Goal: Information Seeking & Learning: Learn about a topic

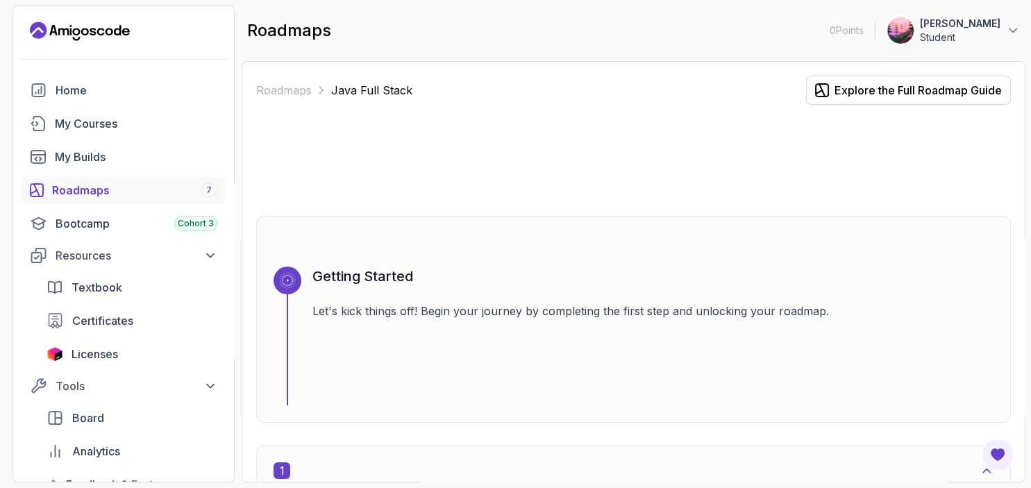
scroll to position [292, 0]
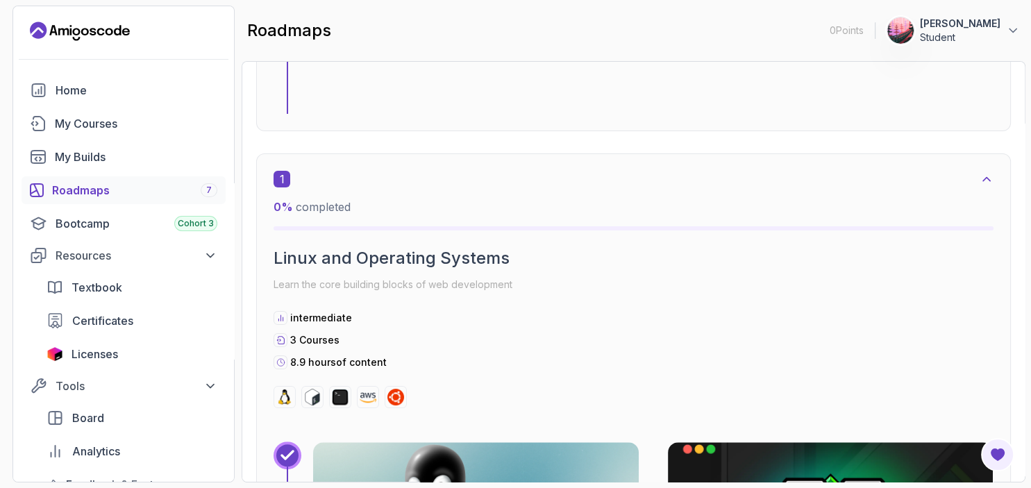
drag, startPoint x: 938, startPoint y: 124, endPoint x: 940, endPoint y: 106, distance: 18.1
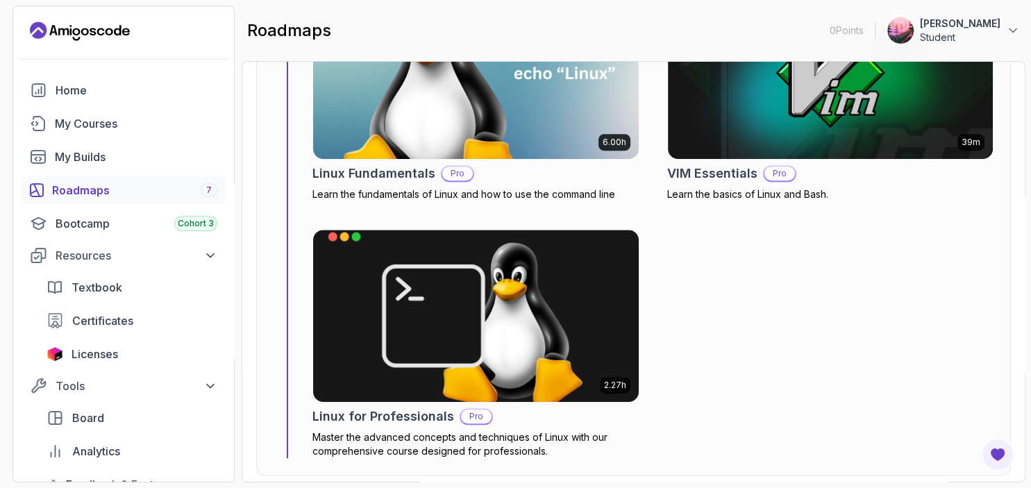
scroll to position [805, 0]
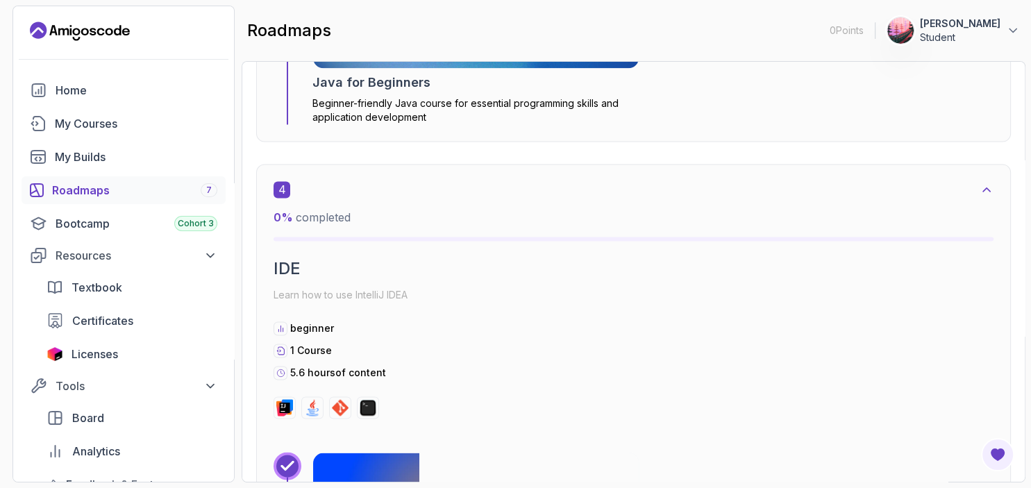
drag, startPoint x: 840, startPoint y: 216, endPoint x: 839, endPoint y: 243, distance: 27.1
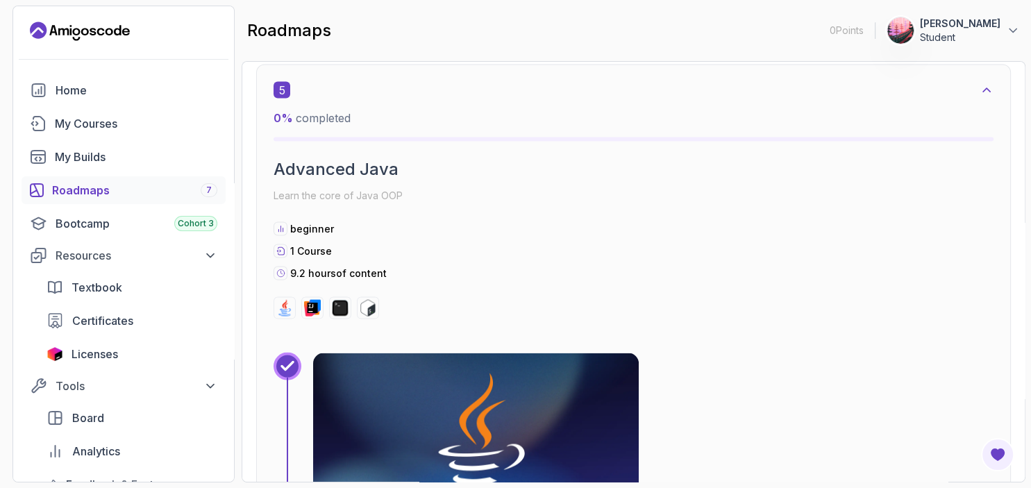
drag, startPoint x: 832, startPoint y: 192, endPoint x: 832, endPoint y: 209, distance: 16.7
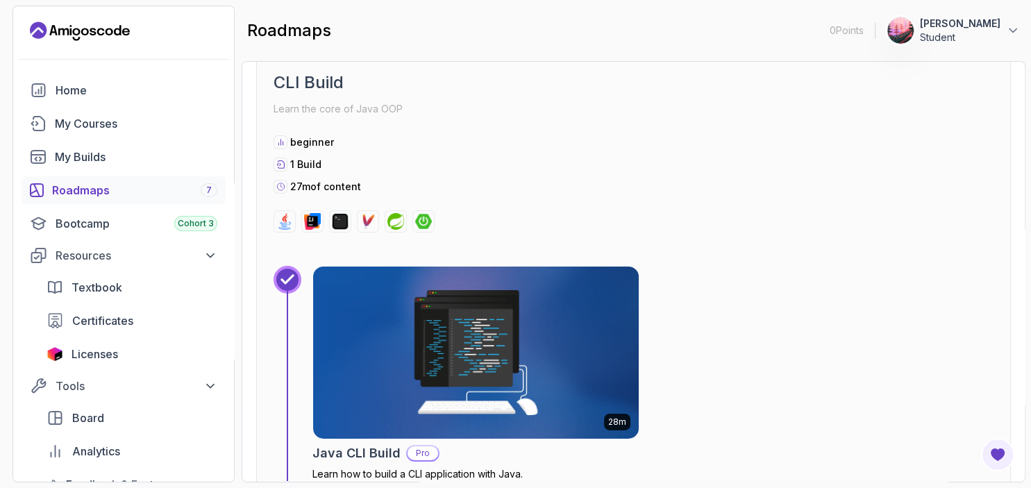
drag, startPoint x: 812, startPoint y: 239, endPoint x: 810, endPoint y: 262, distance: 23.0
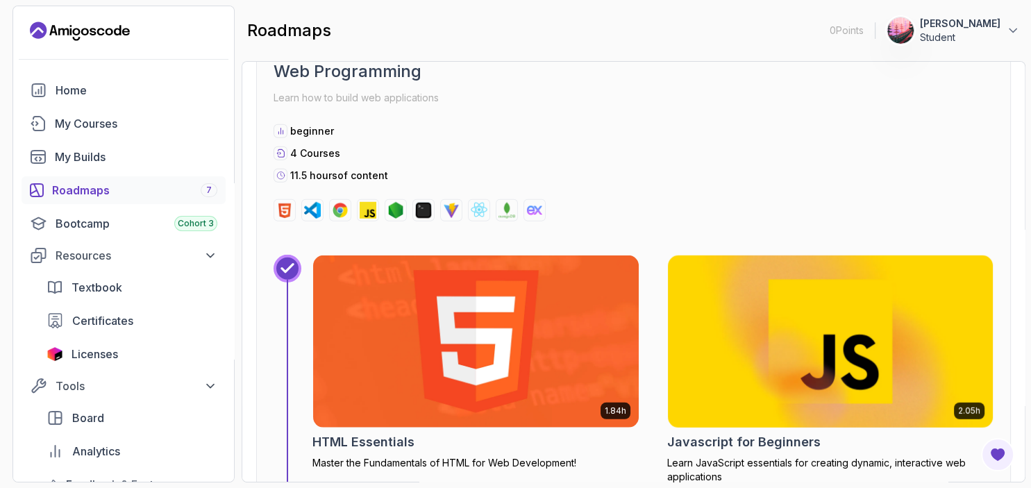
scroll to position [9039, 0]
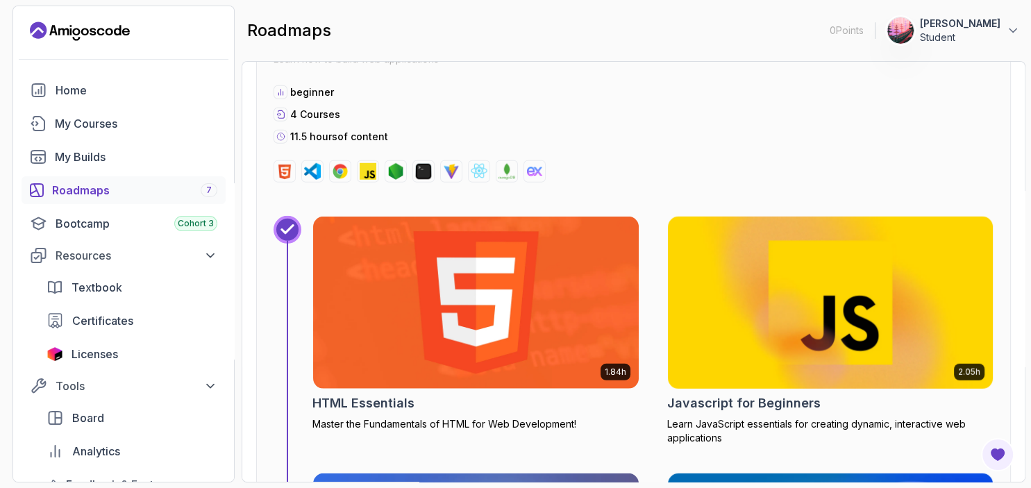
drag, startPoint x: 813, startPoint y: 62, endPoint x: 805, endPoint y: 136, distance: 74.0
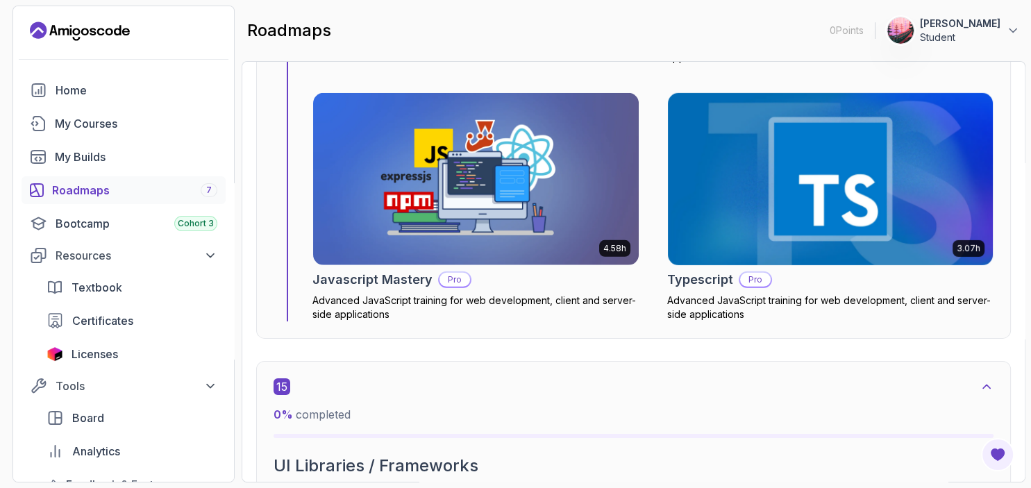
scroll to position [9440, 0]
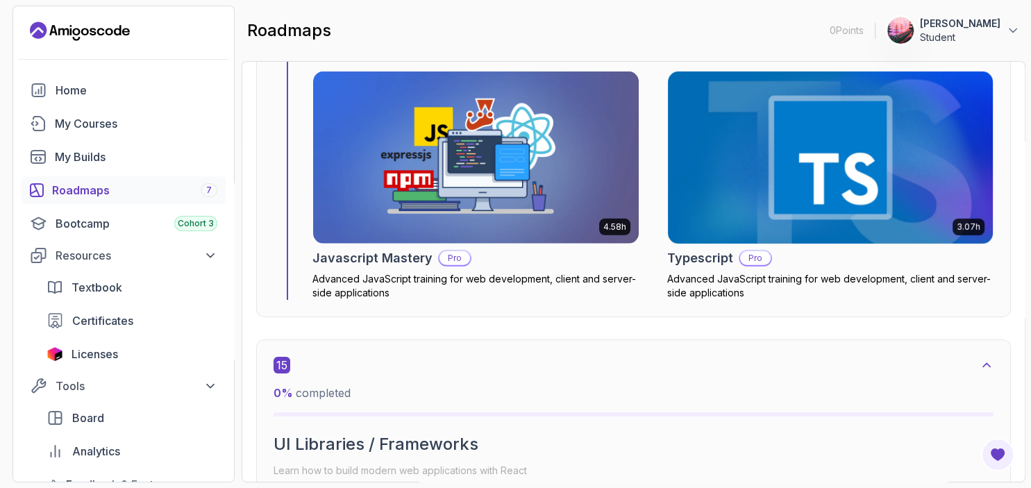
drag, startPoint x: 780, startPoint y: 264, endPoint x: 779, endPoint y: 313, distance: 49.3
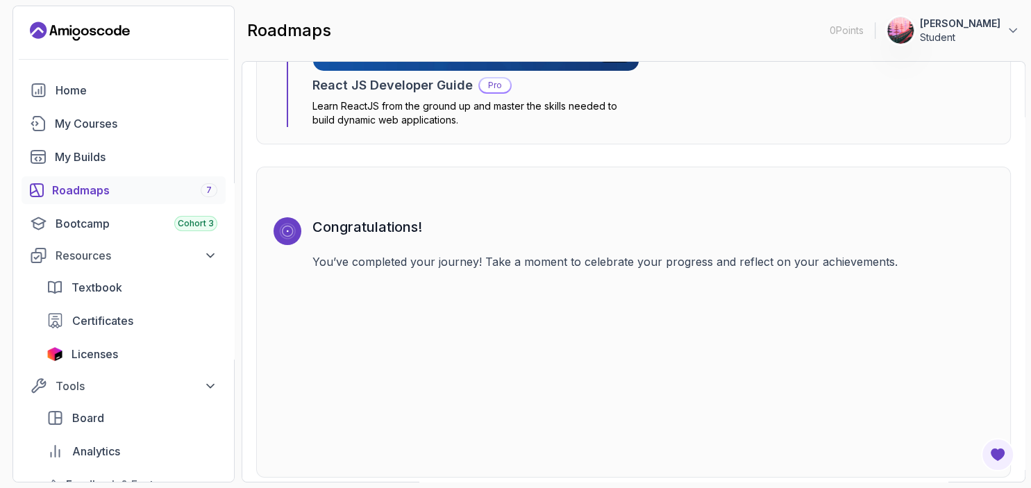
scroll to position [10174, 0]
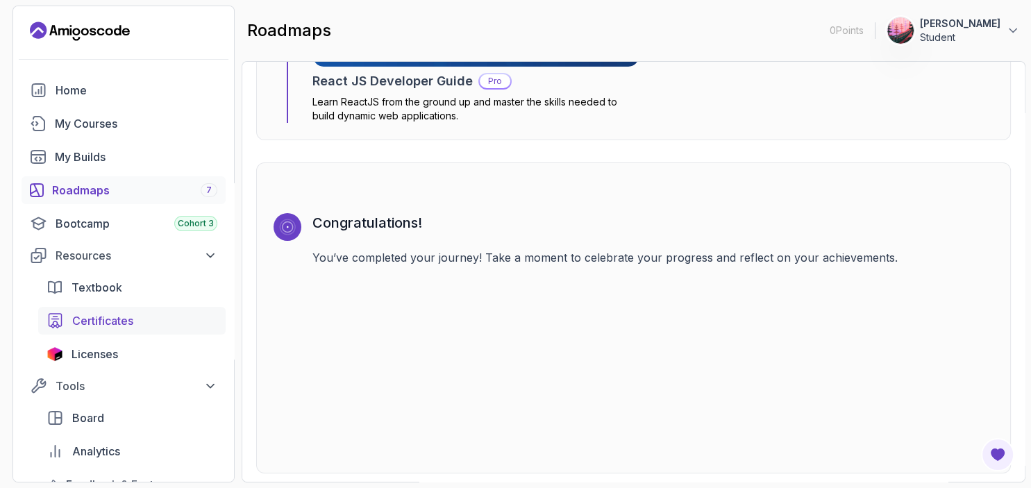
click at [122, 321] on span "Certificates" at bounding box center [102, 320] width 61 height 17
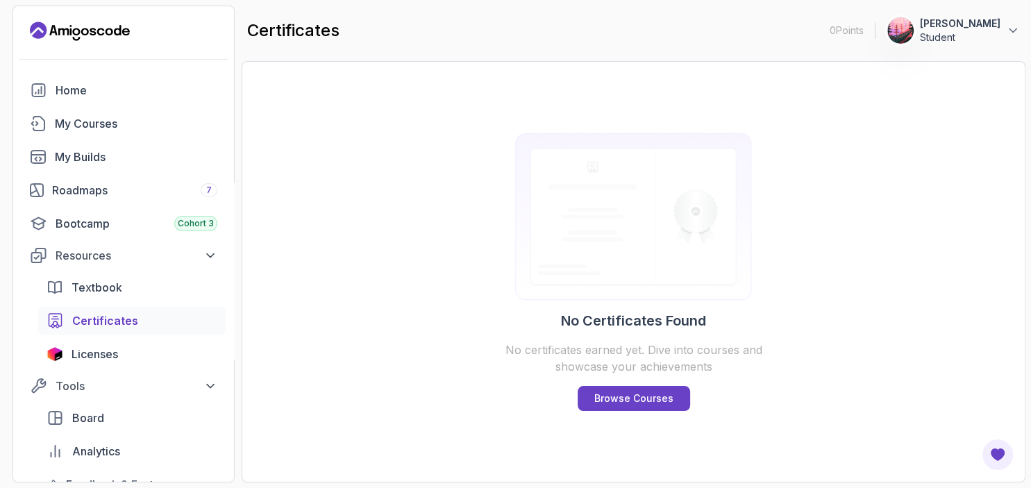
click at [847, 33] on p "0 Points" at bounding box center [847, 31] width 34 height 14
click at [155, 94] on div "Home" at bounding box center [137, 90] width 162 height 17
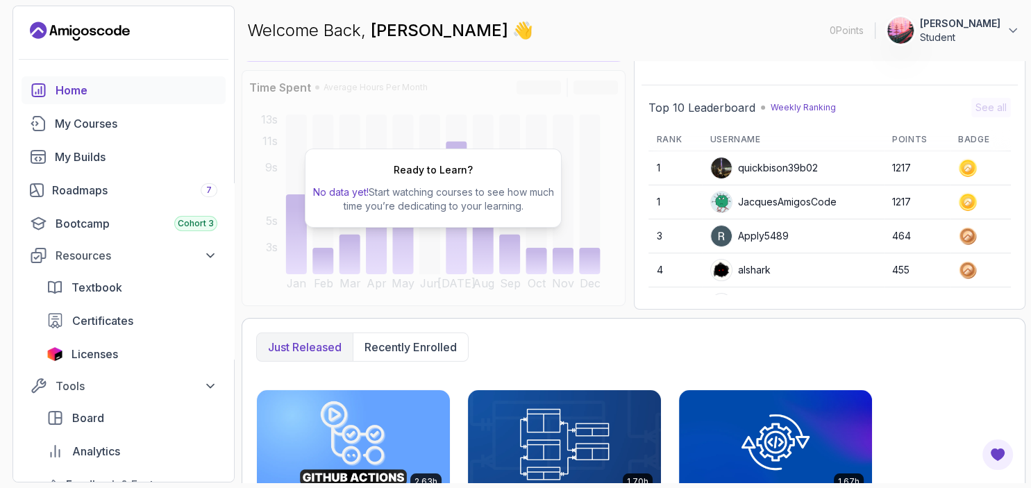
drag, startPoint x: 945, startPoint y: 346, endPoint x: 936, endPoint y: 376, distance: 31.4
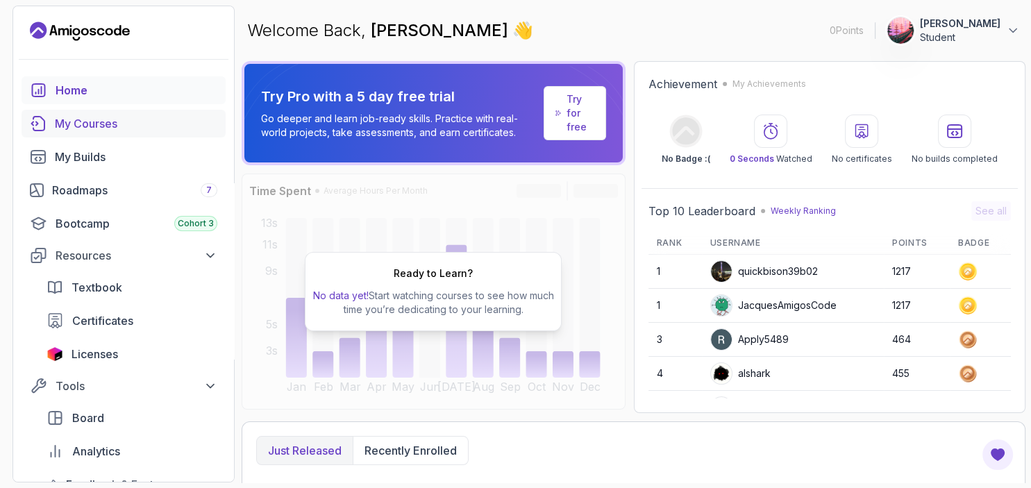
click at [163, 119] on div "My Courses" at bounding box center [136, 123] width 162 height 17
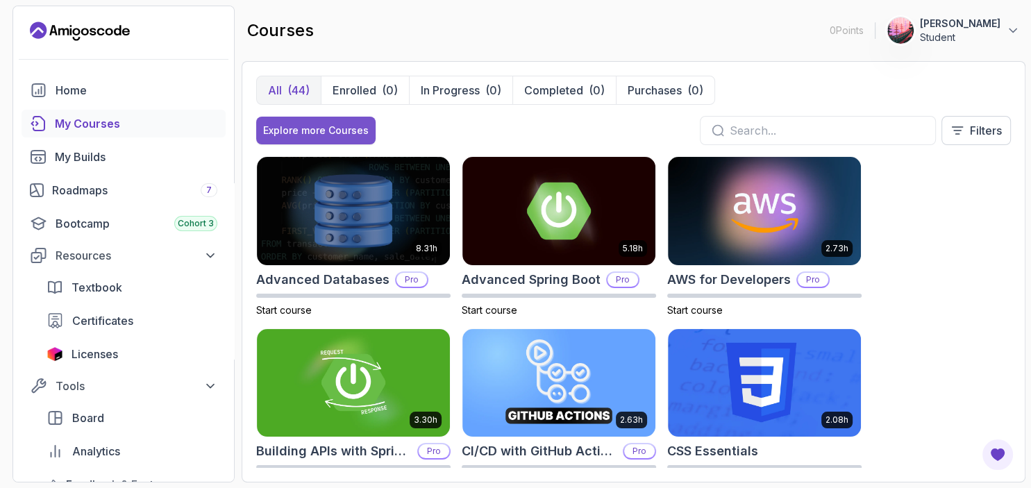
click at [323, 133] on div "Explore more Courses" at bounding box center [316, 131] width 106 height 14
click at [984, 137] on p "Filters" at bounding box center [986, 130] width 32 height 17
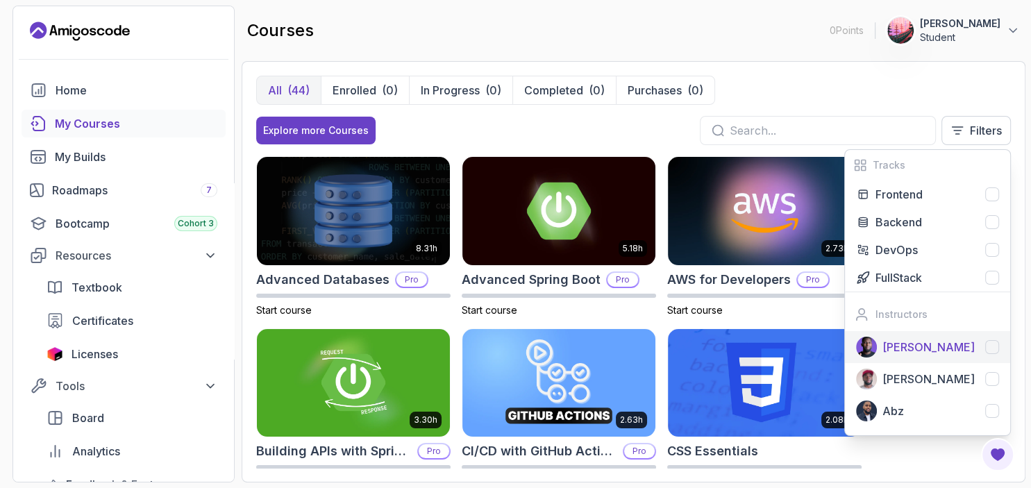
click at [953, 346] on div "[PERSON_NAME]" at bounding box center [940, 347] width 117 height 17
click at [875, 85] on div "All (44) Enrolled (0) In Progress (0) Completed (0) Purchases (0) [PERSON_NAME]" at bounding box center [633, 90] width 755 height 29
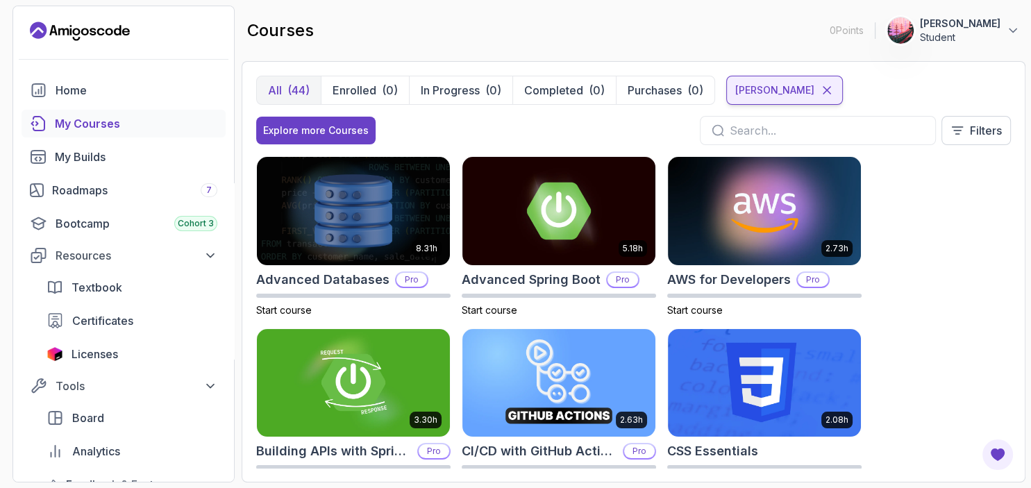
click at [759, 92] on p "[PERSON_NAME]" at bounding box center [774, 90] width 79 height 14
click at [772, 92] on p "[PERSON_NAME]" at bounding box center [774, 90] width 79 height 14
click at [738, 99] on div "[PERSON_NAME]" at bounding box center [784, 90] width 117 height 29
click at [796, 78] on div "[PERSON_NAME]" at bounding box center [784, 90] width 117 height 29
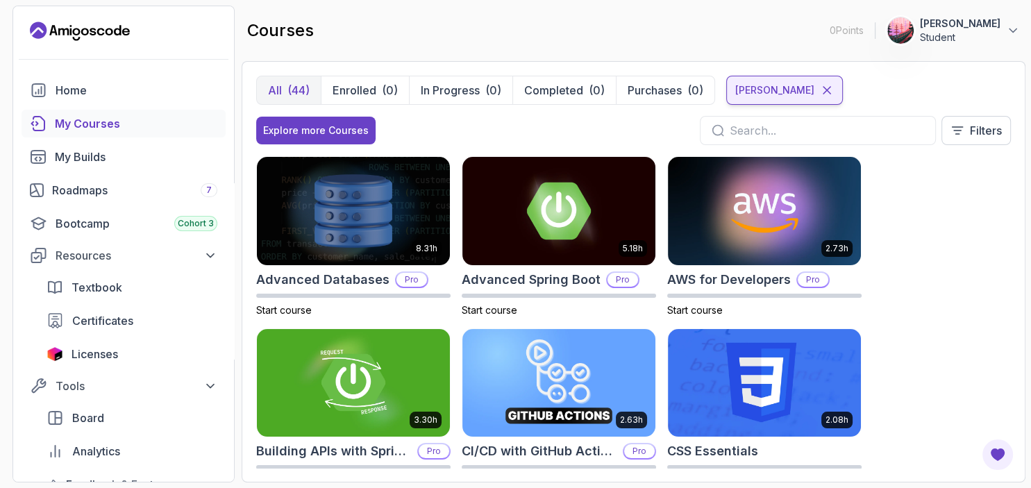
click at [823, 89] on icon at bounding box center [826, 90] width 7 height 7
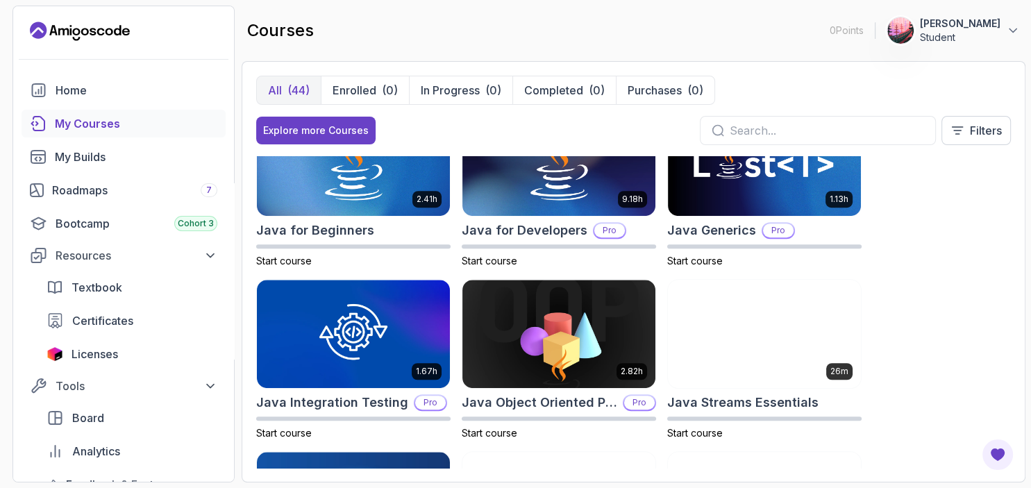
scroll to position [908, 0]
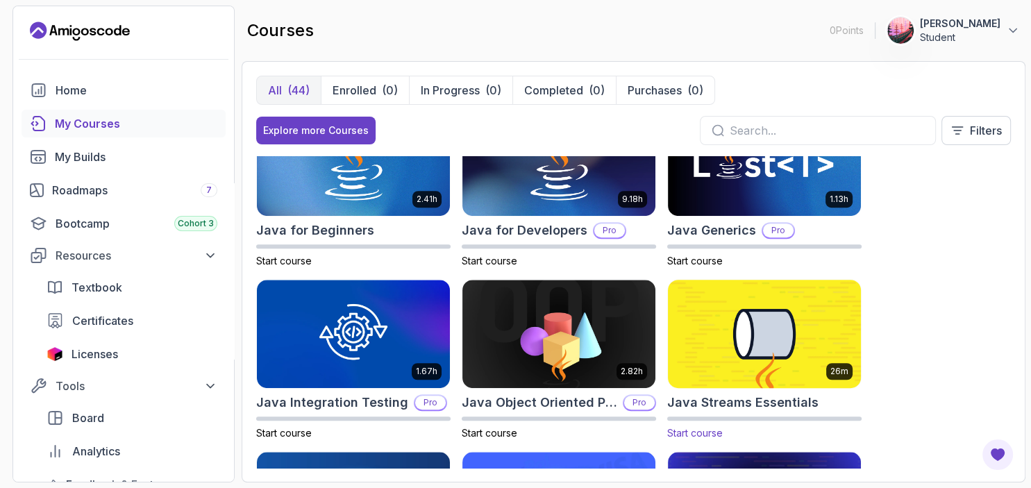
click at [806, 341] on img at bounding box center [764, 333] width 203 height 113
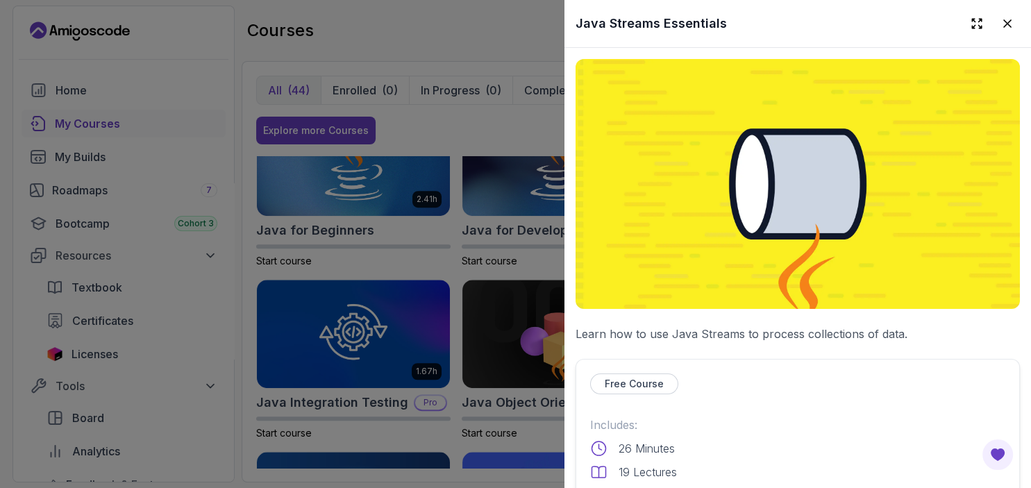
click at [792, 196] on img at bounding box center [797, 184] width 444 height 250
drag, startPoint x: 654, startPoint y: 387, endPoint x: 970, endPoint y: 167, distance: 385.5
click at [653, 385] on p "Free Course" at bounding box center [634, 384] width 59 height 14
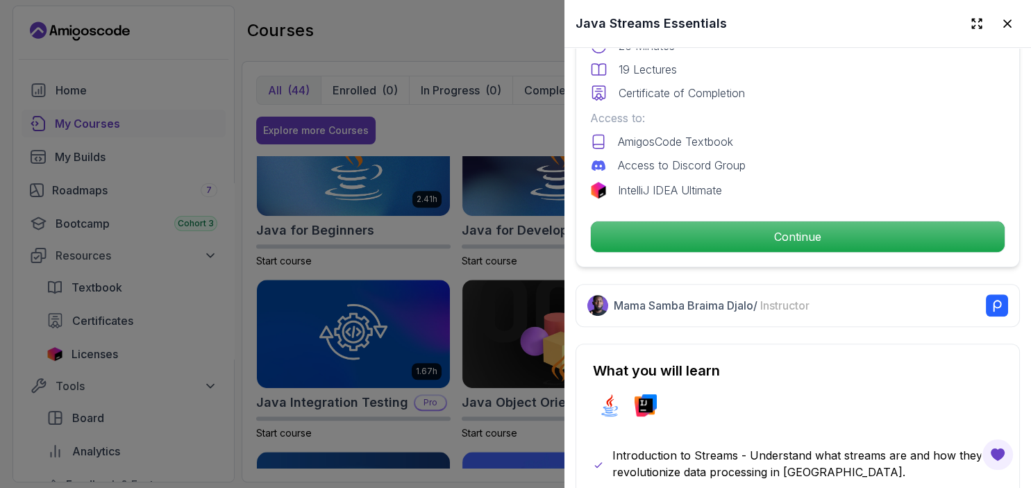
scroll to position [435, 0]
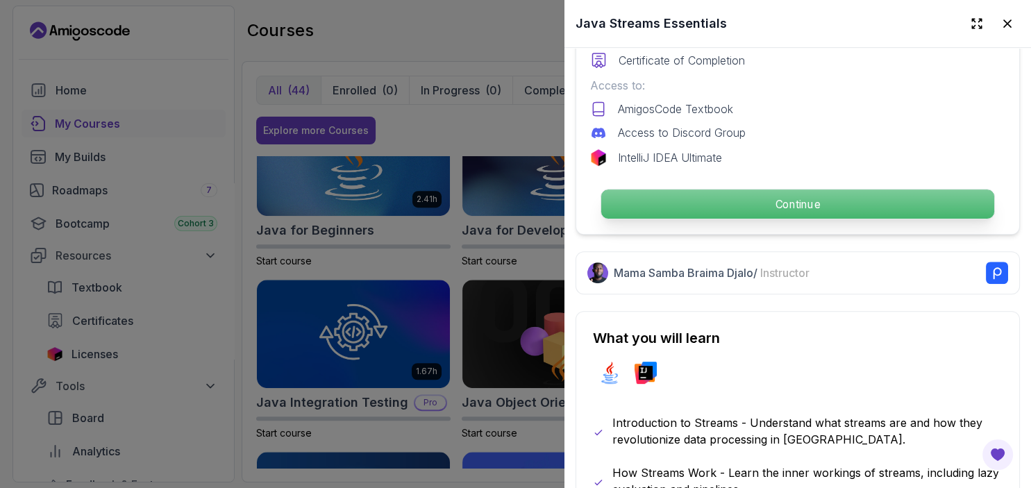
click at [804, 208] on p "Continue" at bounding box center [797, 204] width 393 height 29
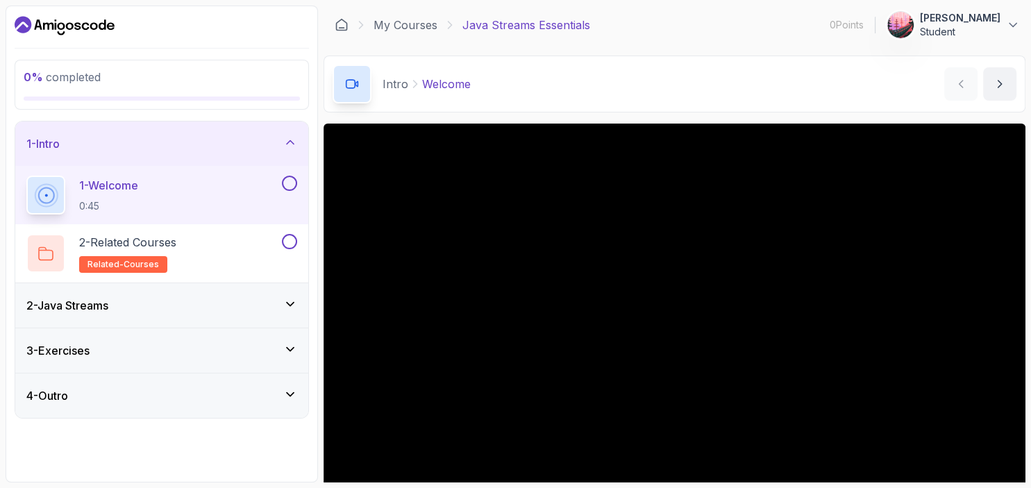
click at [285, 308] on icon at bounding box center [290, 304] width 14 height 14
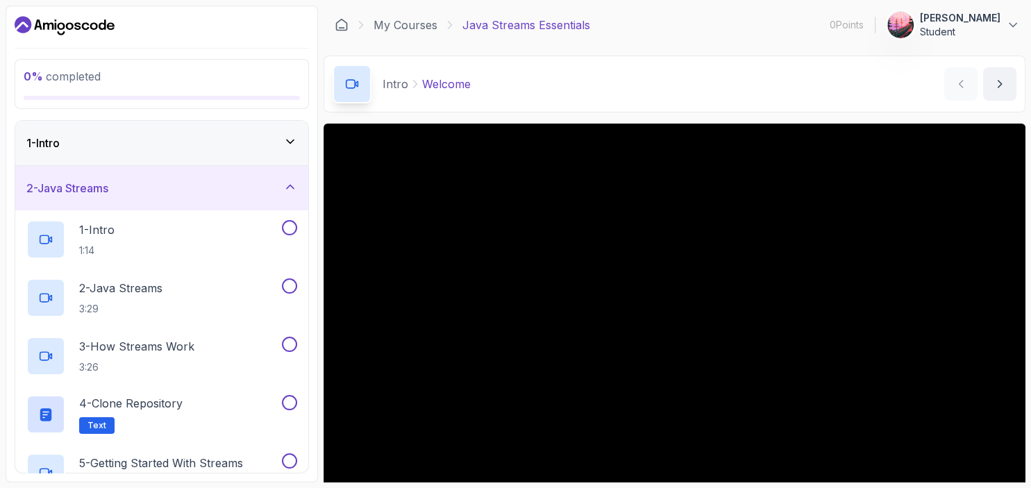
click at [296, 190] on icon at bounding box center [290, 187] width 14 height 14
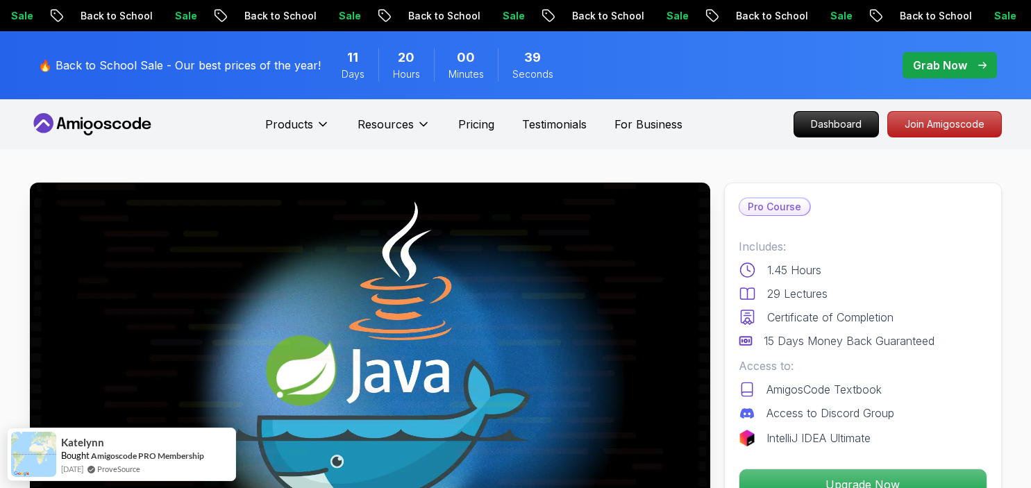
scroll to position [366, 0]
